Goal: Task Accomplishment & Management: Manage account settings

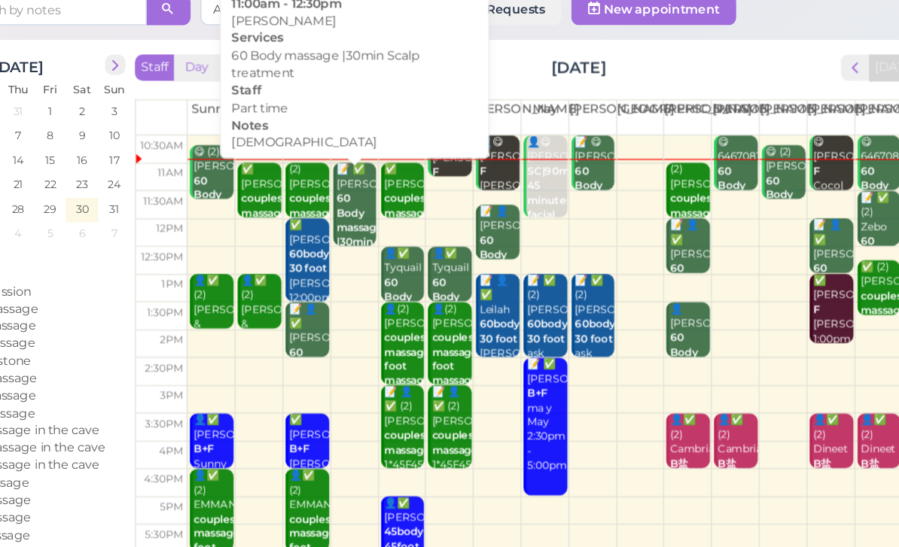
click at [395, 221] on b "60 Body massage |30min Scalp treatment" at bounding box center [416, 254] width 43 height 66
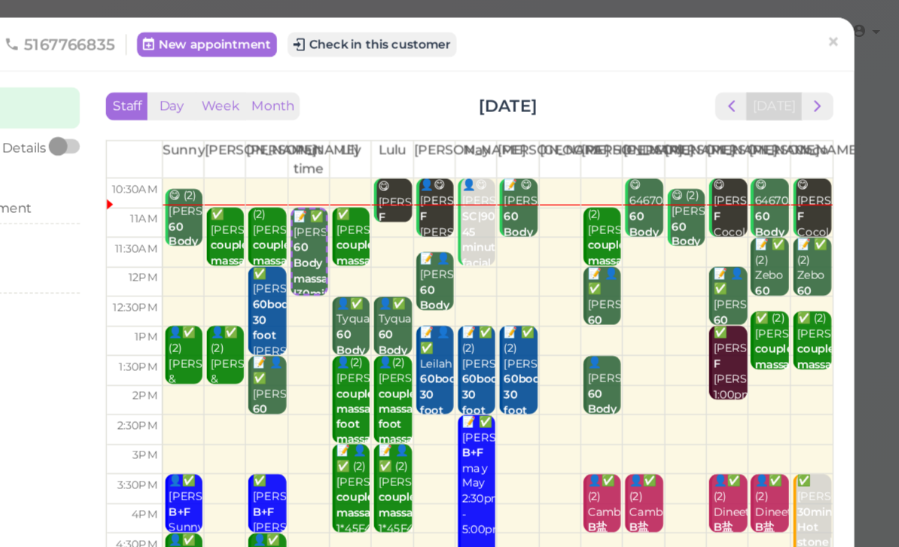
click at [455, 29] on button "Check in this customer" at bounding box center [516, 32] width 123 height 18
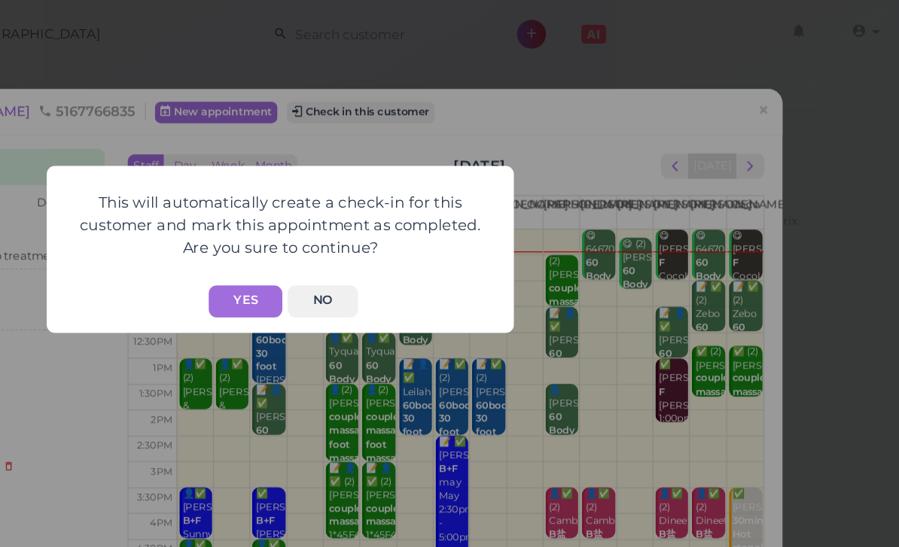
click at [398, 224] on button "Yes" at bounding box center [424, 218] width 53 height 23
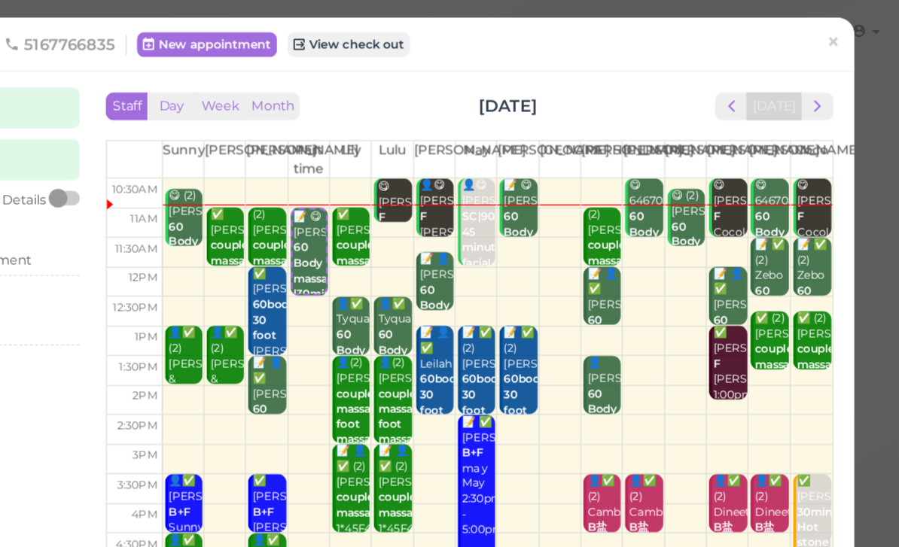
click at [672, 173] on b "couples massage" at bounding box center [689, 183] width 35 height 21
click at [672, 174] on b "couples massage" at bounding box center [689, 183] width 35 height 21
click at [846, 27] on span "×" at bounding box center [851, 30] width 10 height 21
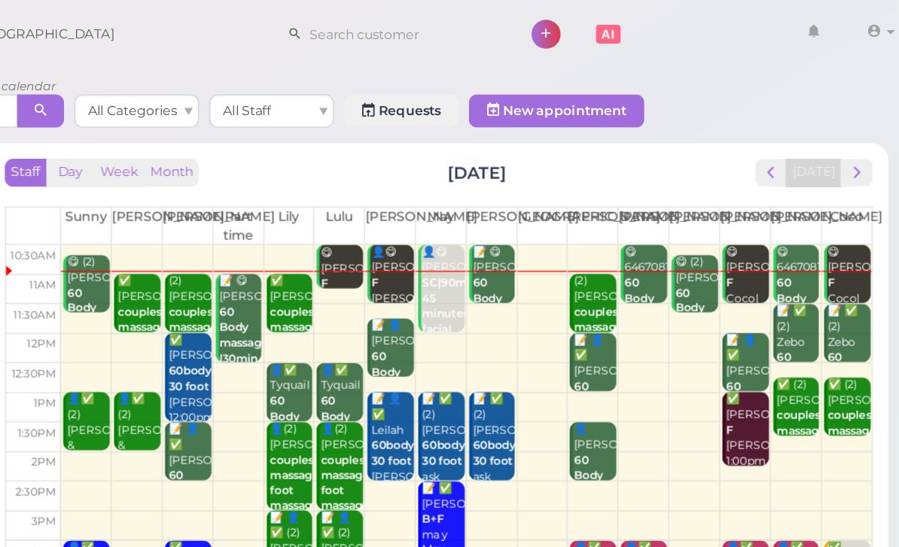
click at [651, 217] on div "(2) [PERSON_NAME] massage [PERSON_NAME] |[PERSON_NAME] 11:00am - 12:00pm" at bounding box center [667, 255] width 32 height 112
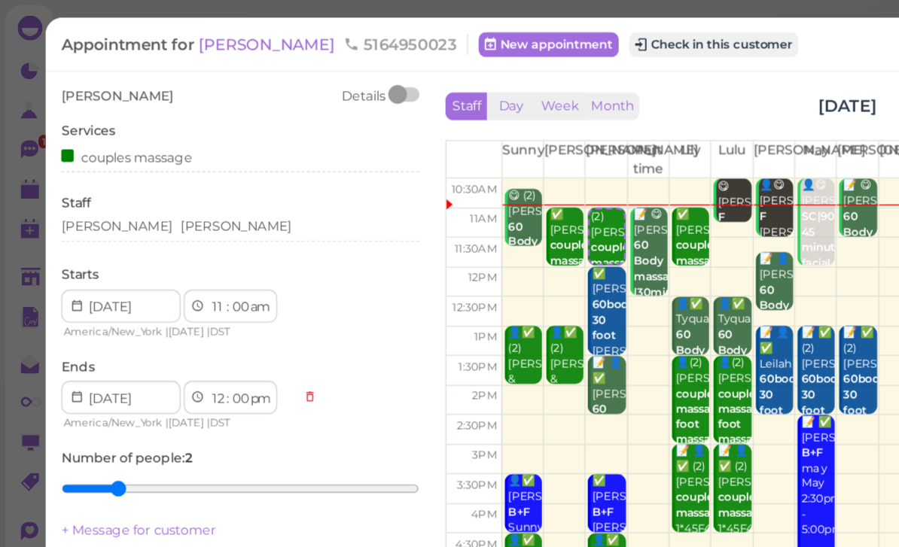
click at [459, 37] on button "Check in this customer" at bounding box center [517, 32] width 123 height 18
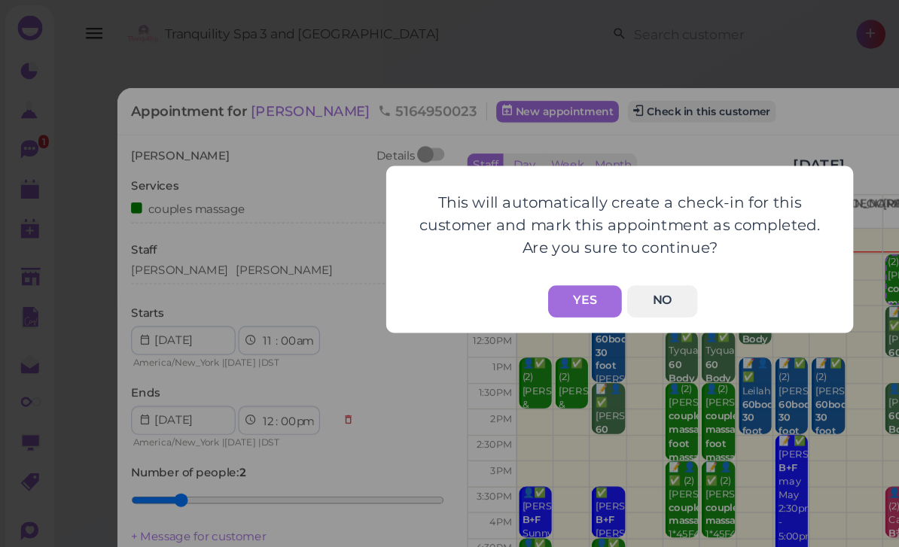
click at [425, 220] on button "Yes" at bounding box center [424, 218] width 53 height 23
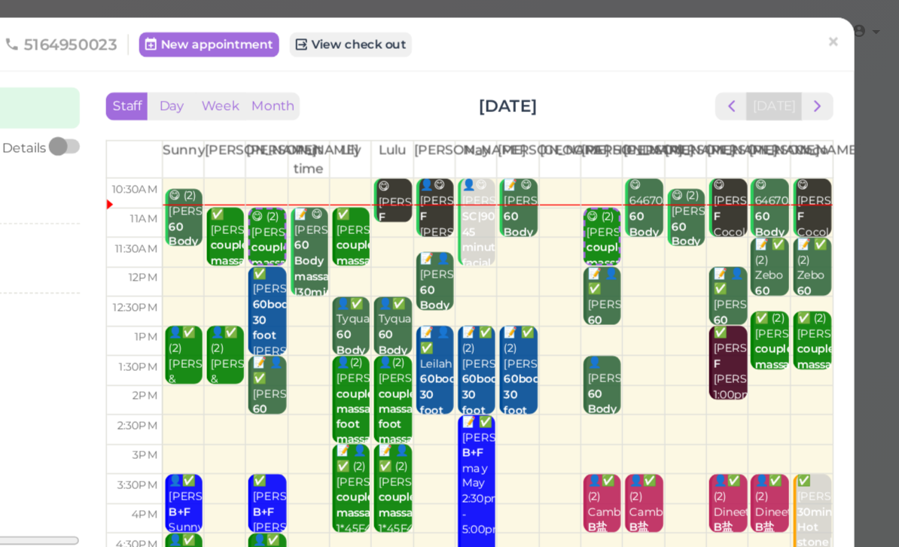
click at [846, 27] on span "×" at bounding box center [851, 30] width 10 height 21
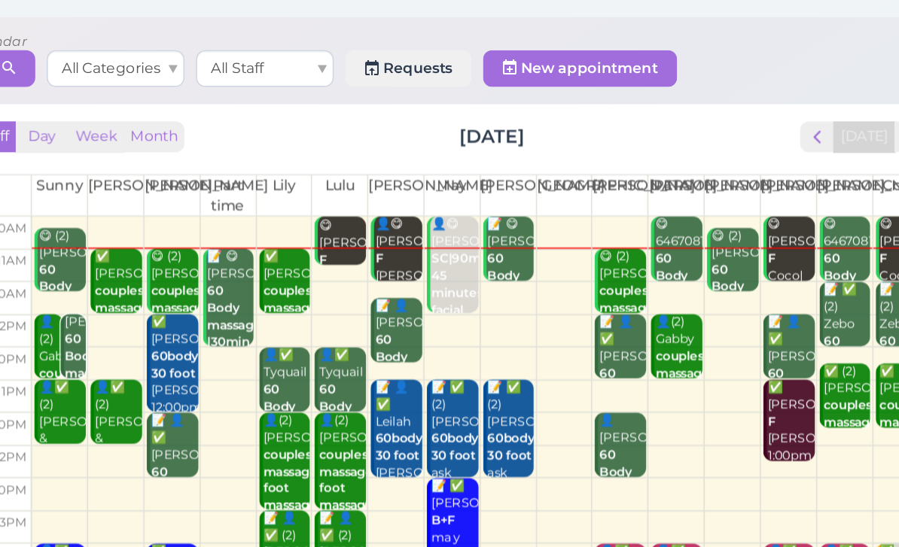
click at [836, 221] on div "📝 ✅ (2) Zebo 60 Body massage [DEMOGRAPHIC_DATA] Coco|[PERSON_NAME] 11:30am - 12…" at bounding box center [852, 288] width 32 height 135
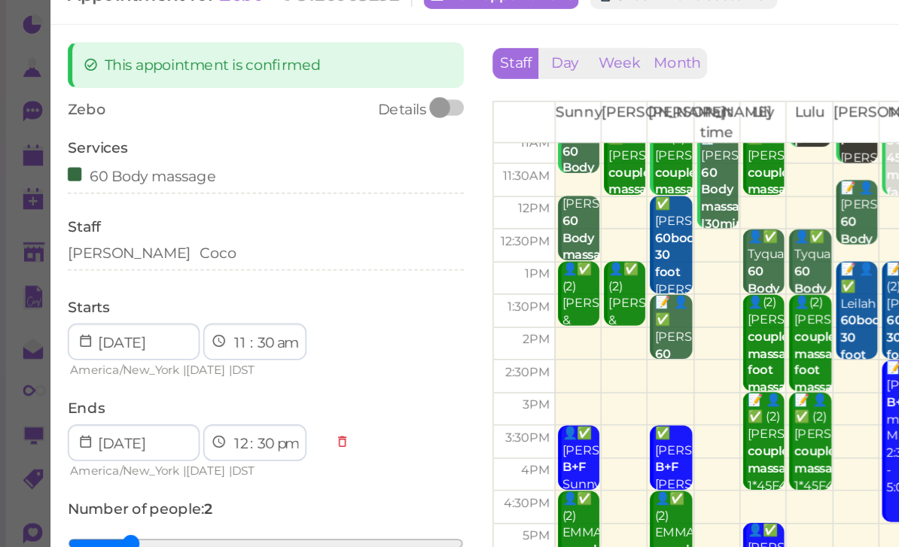
scroll to position [29, 0]
